Goal: Transaction & Acquisition: Purchase product/service

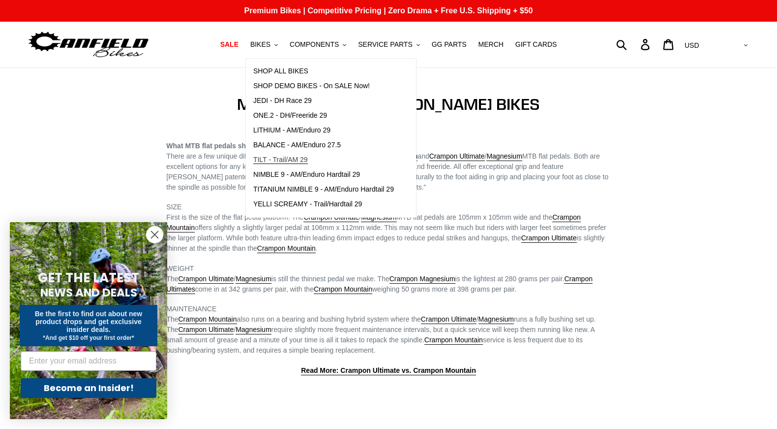
click at [293, 160] on span "TILT - Trail/AM 29" at bounding box center [280, 159] width 55 height 8
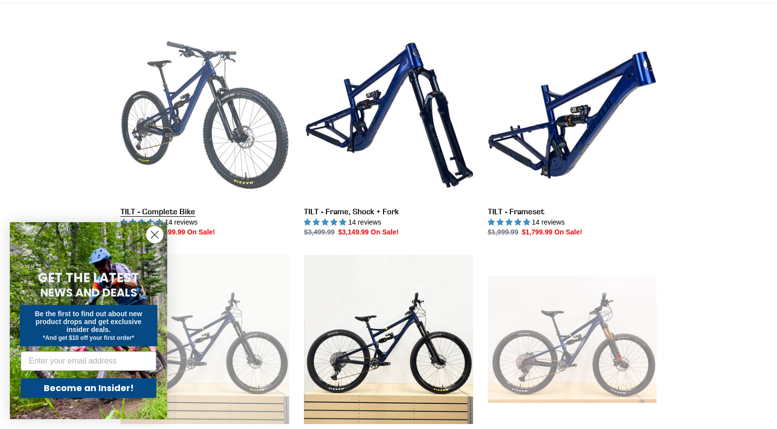
click at [221, 169] on link "TILT - Complete Bike" at bounding box center [205, 134] width 169 height 207
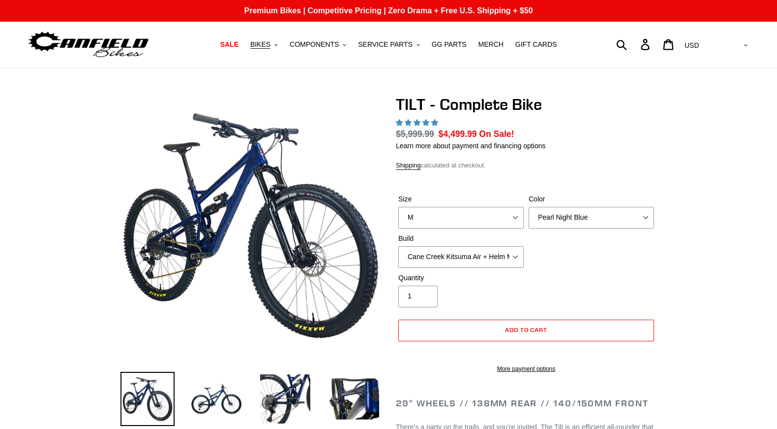
select select "M"
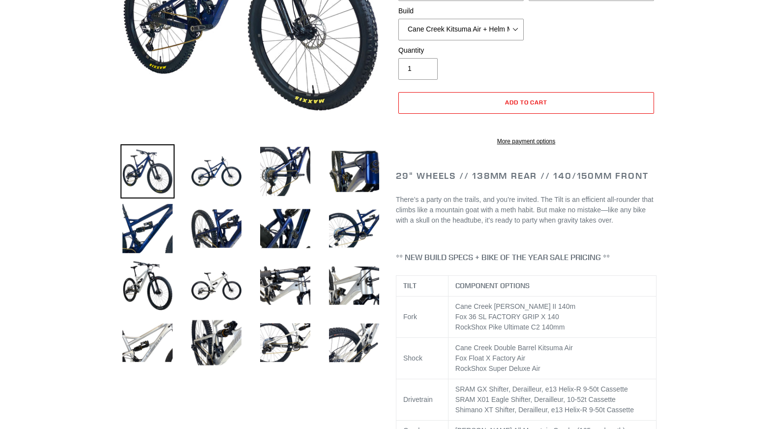
select select "highest-rating"
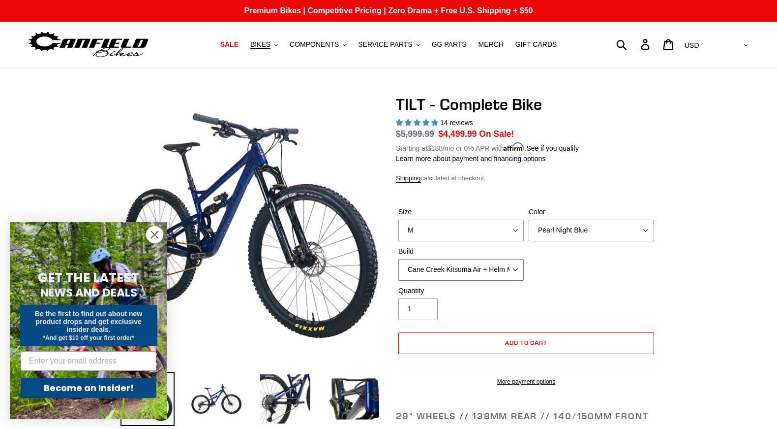
click at [479, 267] on select "Cane Creek Kitsuma Air + Helm MKII 140 + SRAM GX Cane Creek Kitsuma Air + Helm …" at bounding box center [461, 270] width 125 height 22
select select "Cane Creek Kitsuma Air + Helm MKII 140 + Shimano XT"
click at [399, 259] on select "Cane Creek Kitsuma Air + Helm MKII 140 + SRAM GX Cane Creek Kitsuma Air + Helm …" at bounding box center [461, 270] width 125 height 22
click at [157, 235] on circle "Close dialog" at bounding box center [155, 234] width 16 height 16
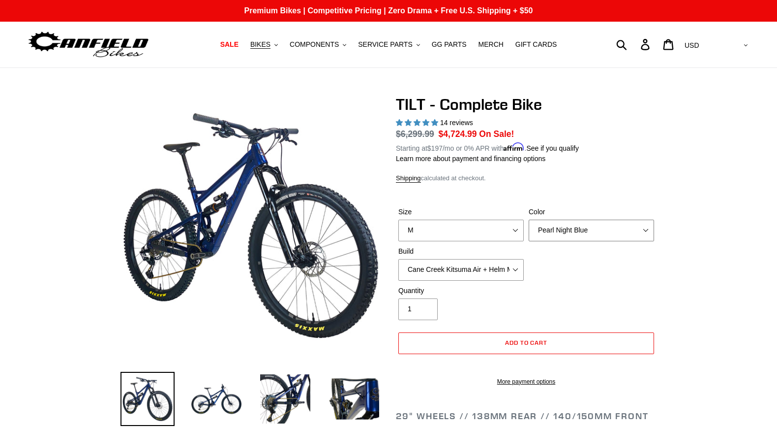
click at [575, 228] on select "Pearl Night Blue Stealth Silver Raw" at bounding box center [591, 230] width 125 height 22
select select "Stealth Silver"
click at [529, 219] on select "Pearl Night Blue Stealth Silver Raw" at bounding box center [591, 230] width 125 height 22
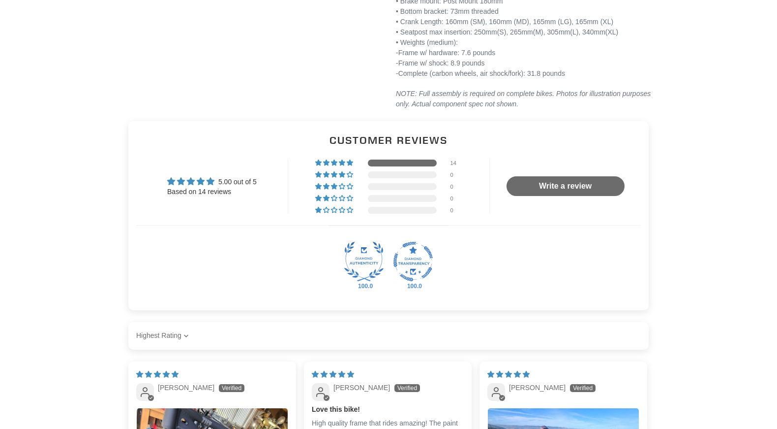
scroll to position [1836, 0]
